Goal: Task Accomplishment & Management: Manage account settings

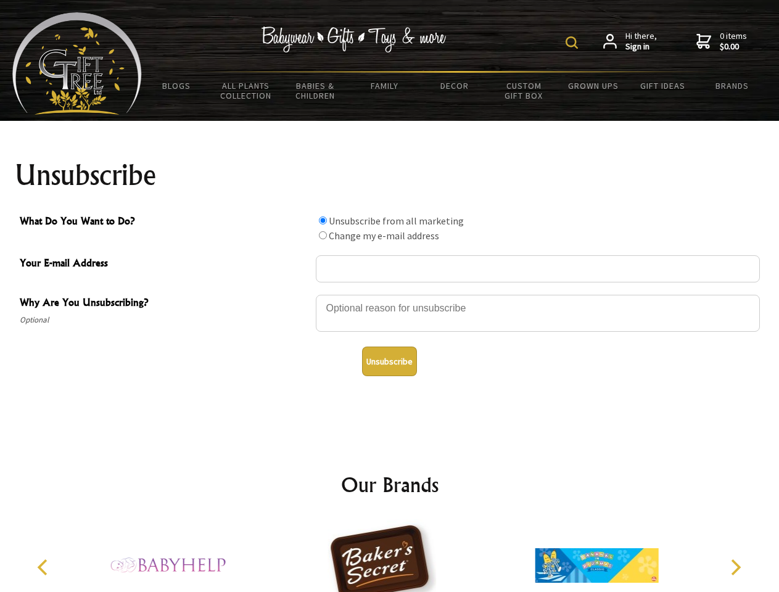
click at [573, 43] on img at bounding box center [571, 42] width 12 height 12
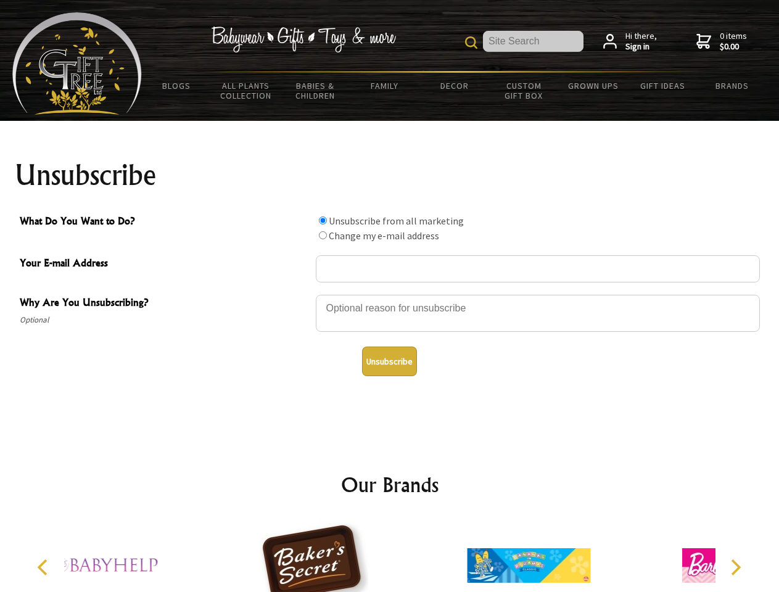
click at [390, 294] on div at bounding box center [538, 315] width 444 height 43
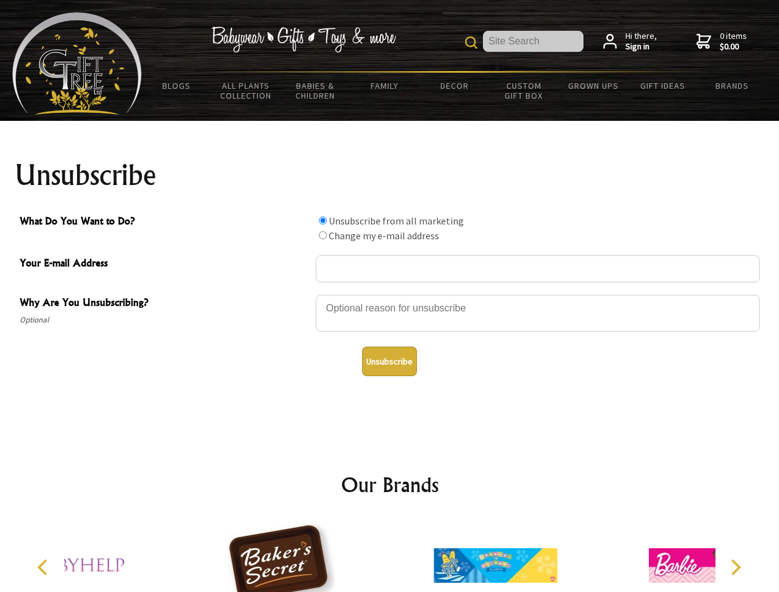
click at [323, 220] on input "What Do You Want to Do?" at bounding box center [323, 220] width 8 height 8
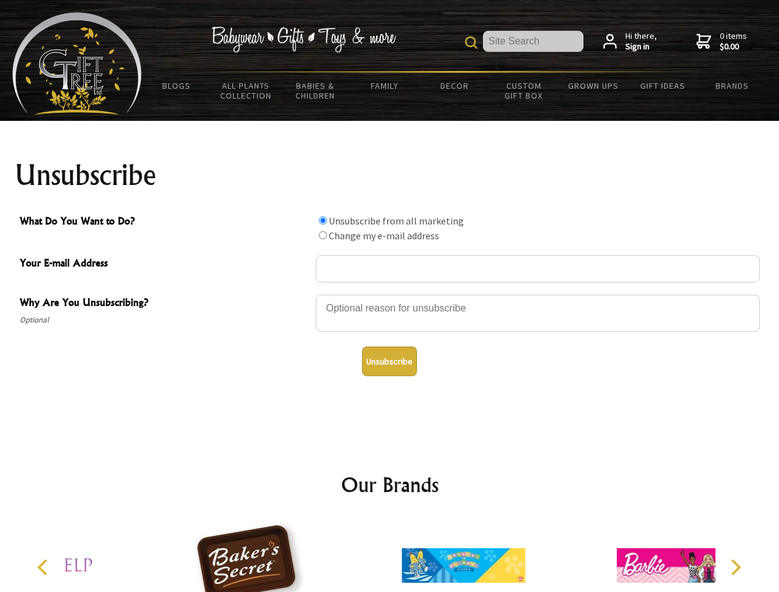
click at [323, 235] on input "What Do You Want to Do?" at bounding box center [323, 235] width 8 height 8
radio input "true"
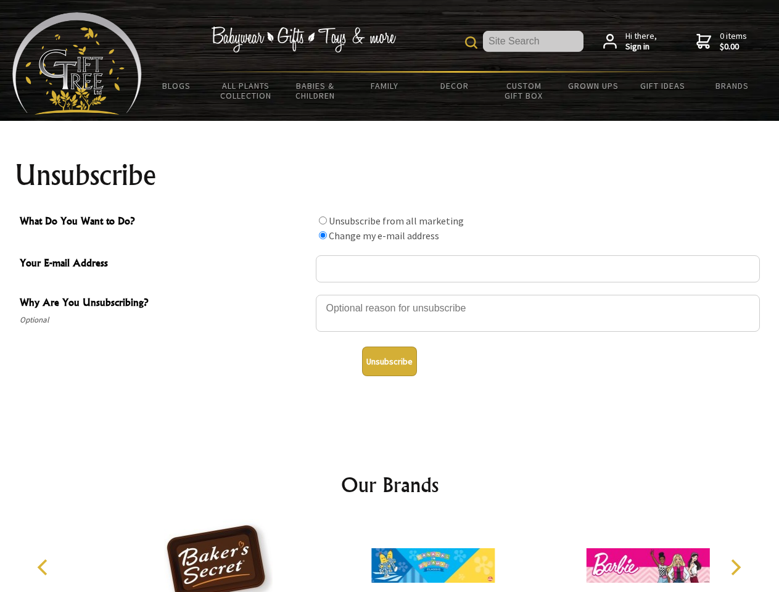
click at [389, 361] on button "Unsubscribe" at bounding box center [389, 362] width 55 height 30
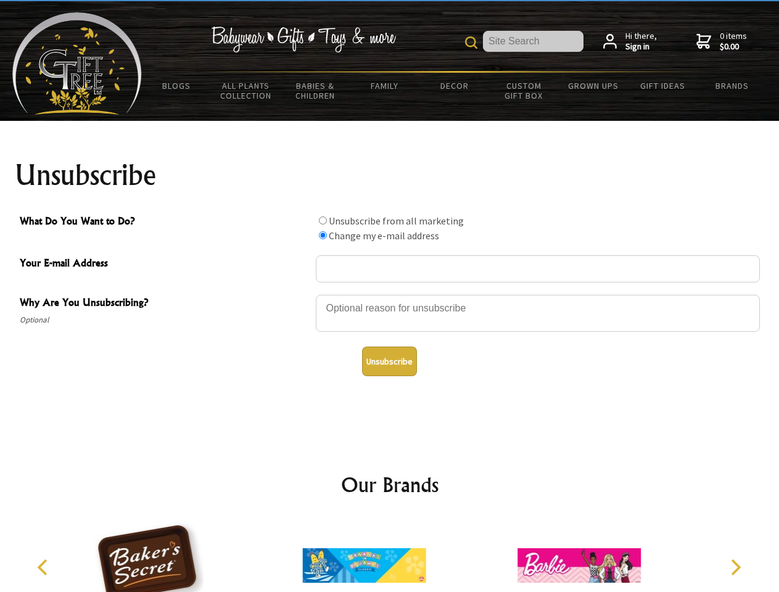
click at [44, 567] on icon "Previous" at bounding box center [44, 567] width 16 height 16
click at [735, 567] on icon "Next" at bounding box center [734, 567] width 16 height 16
